Goal: Transaction & Acquisition: Obtain resource

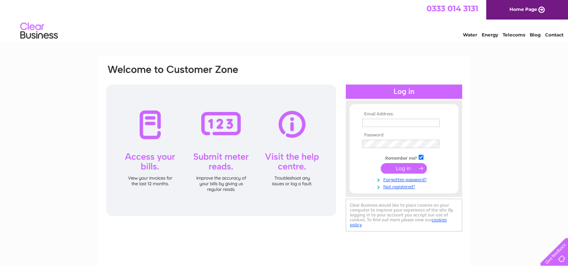
type input "[DOMAIN_NAME][EMAIL_ADDRESS][DOMAIN_NAME]"
click at [394, 166] on input "submit" at bounding box center [404, 168] width 46 height 11
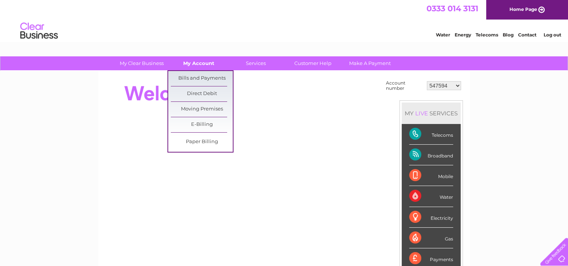
click at [202, 63] on link "My Account" at bounding box center [199, 63] width 62 height 14
click at [198, 79] on link "Bills and Payments" at bounding box center [202, 78] width 62 height 15
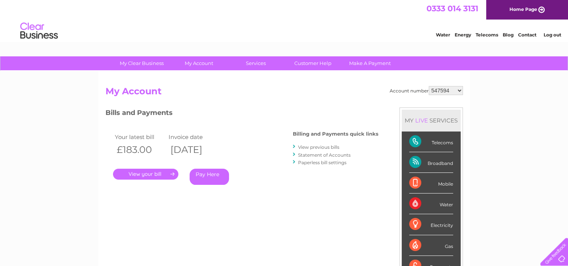
click at [158, 175] on link "." at bounding box center [145, 174] width 65 height 11
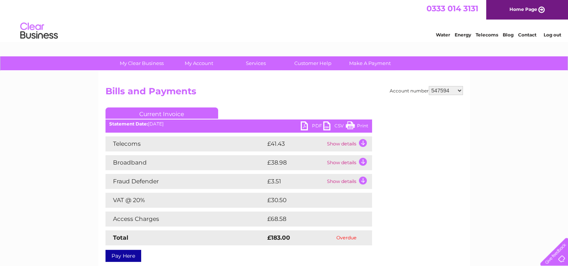
click at [307, 122] on link "PDF" at bounding box center [312, 126] width 23 height 11
